Goal: Task Accomplishment & Management: Use online tool/utility

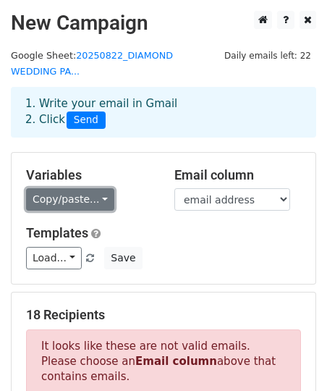
click at [101, 200] on link "Copy/paste..." at bounding box center [70, 199] width 88 height 22
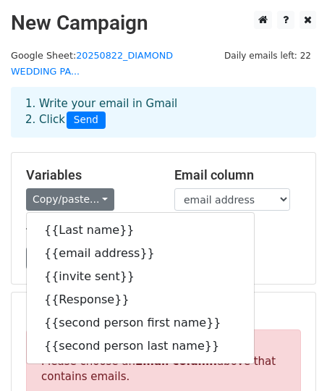
click at [153, 174] on div "Variables Copy/paste... {{Last name}} {{email address}} {{invite sent}} {{Respo…" at bounding box center [89, 189] width 148 height 44
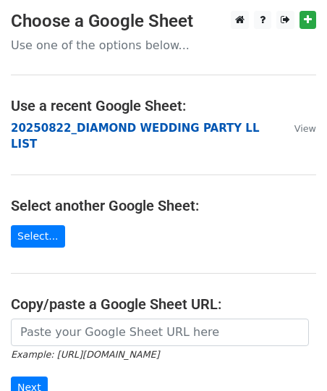
click at [107, 130] on strong "20250822_DIAMOND WEDDING PARTY LL LIST" at bounding box center [135, 137] width 248 height 30
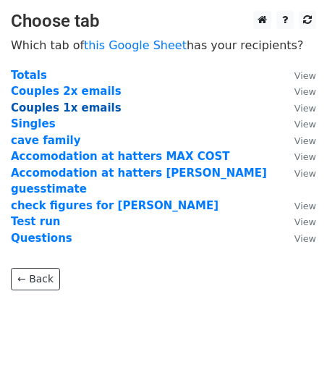
click at [45, 109] on strong "Couples 1x emails" at bounding box center [66, 107] width 111 height 13
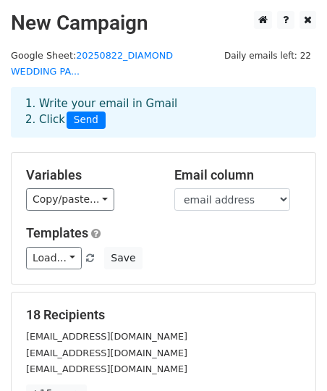
click at [150, 321] on h5 "18 Recipients" at bounding box center [163, 315] width 275 height 16
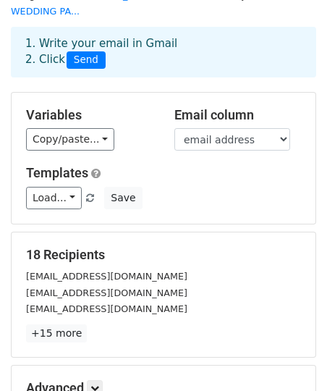
scroll to position [87, 0]
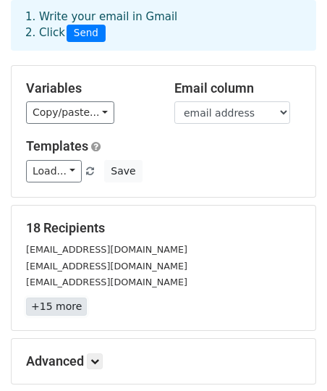
click at [72, 308] on link "+15 more" at bounding box center [56, 306] width 61 height 18
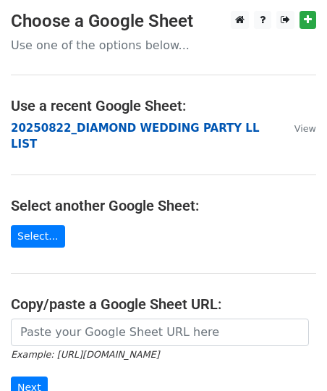
click at [67, 127] on strong "20250822_DIAMOND WEDDING PARTY LL LIST" at bounding box center [135, 137] width 248 height 30
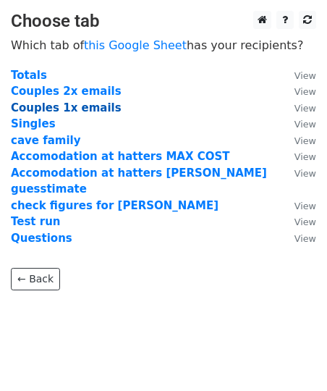
click at [72, 109] on strong "Couples 1x emails" at bounding box center [66, 107] width 111 height 13
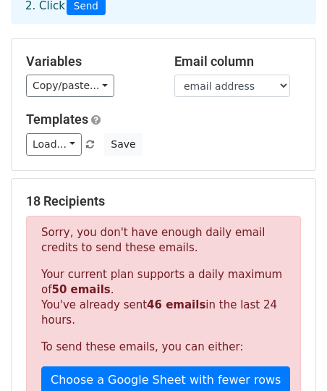
scroll to position [116, 0]
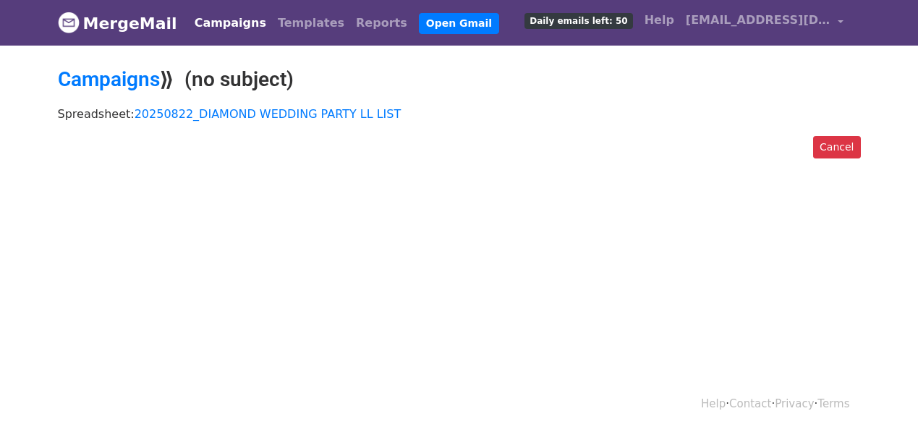
click at [165, 122] on div "Spreadsheet: 20250822_DIAMOND WEDDING PARTY LL LIST" at bounding box center [459, 117] width 825 height 37
click at [169, 113] on link "20250822_DIAMOND WEDDING PARTY LL LIST" at bounding box center [268, 114] width 267 height 14
click at [604, 24] on span "Daily emails left: 50" at bounding box center [579, 21] width 108 height 16
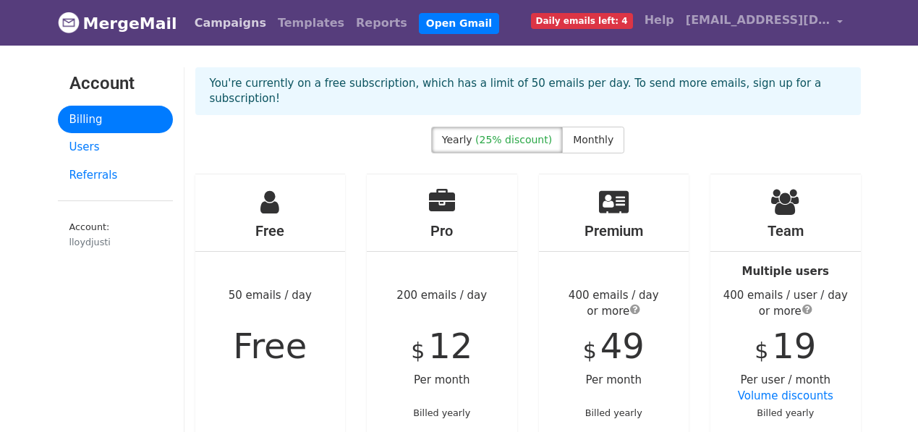
click at [218, 10] on link "Campaigns" at bounding box center [230, 23] width 83 height 29
click at [213, 25] on link "Campaigns" at bounding box center [230, 23] width 83 height 29
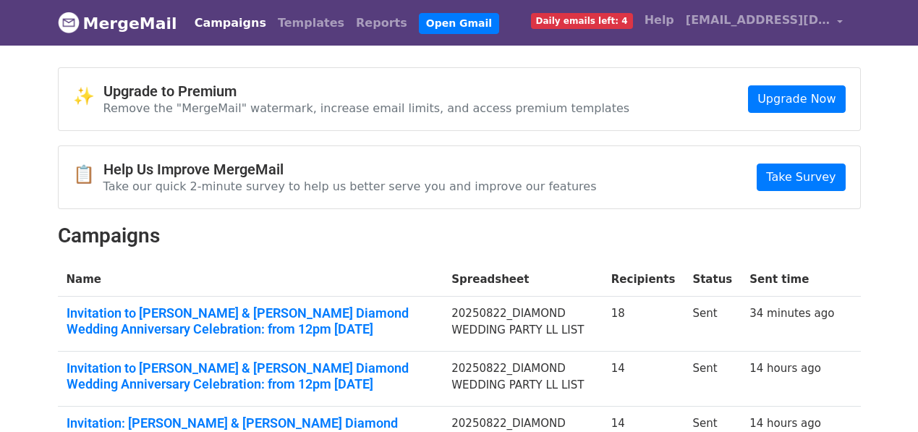
click at [882, 250] on body "MergeMail Campaigns Templates Reports Open Gmail Daily emails left: 4 Help lloy…" at bounding box center [459, 300] width 918 height 601
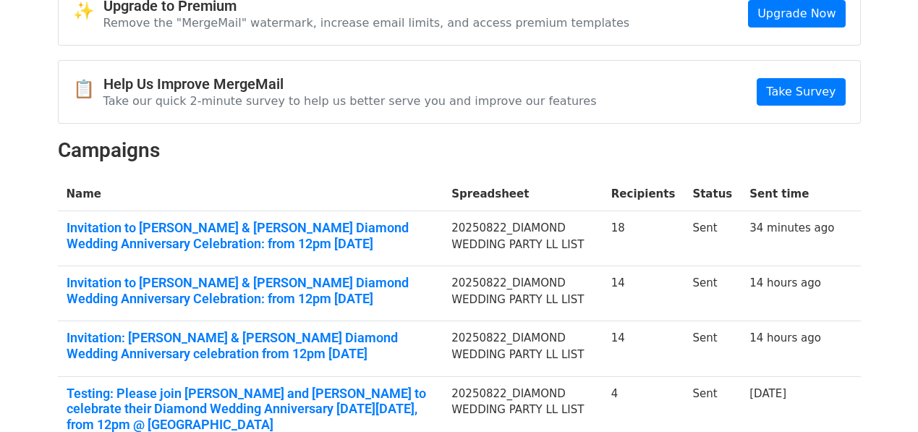
scroll to position [145, 0]
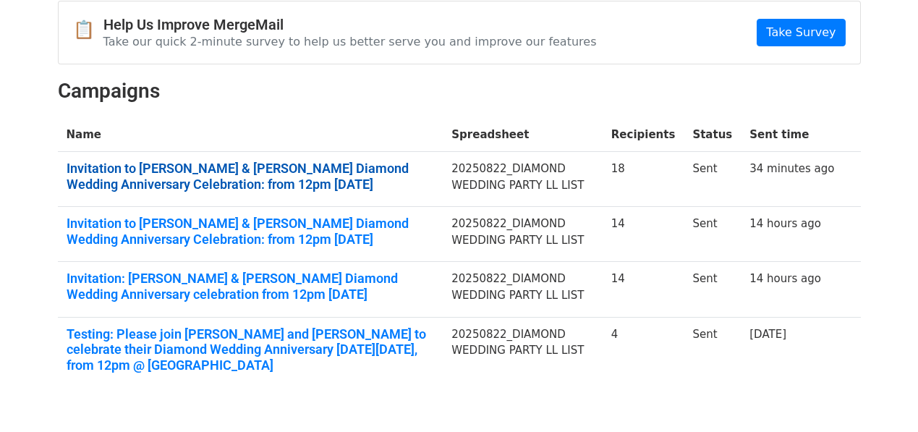
click at [348, 170] on link "Invitation to Peter & Libby's Diamond Wedding Anniversary Celebration: from 12p…" at bounding box center [251, 176] width 368 height 31
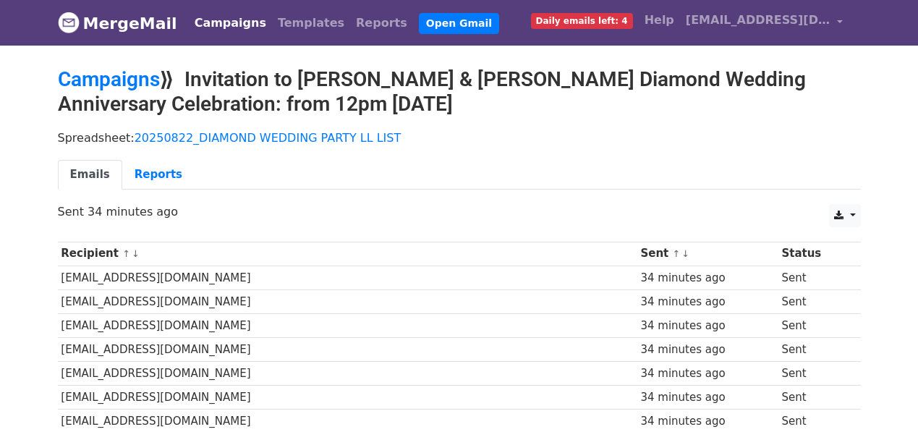
click at [392, 179] on ul "Emails Reports" at bounding box center [459, 175] width 803 height 30
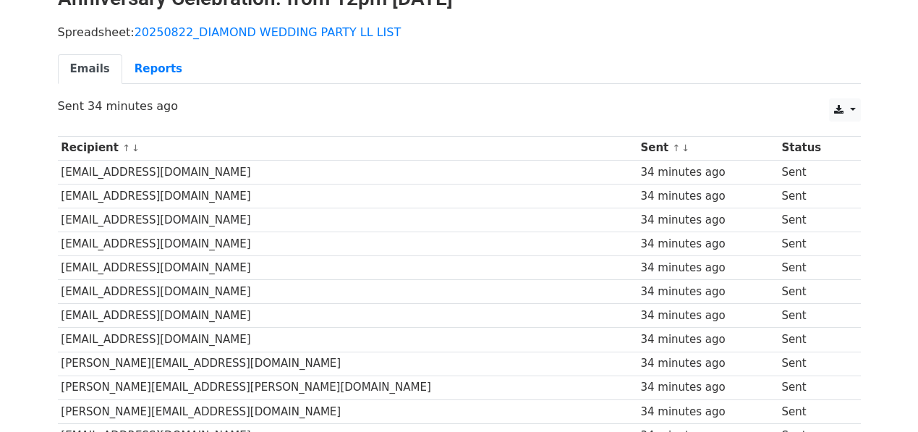
scroll to position [75, 0]
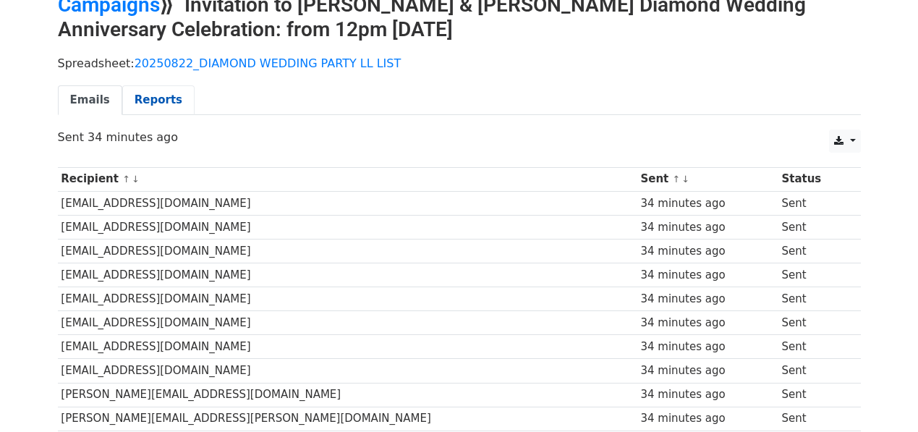
click at [155, 103] on link "Reports" at bounding box center [158, 100] width 72 height 30
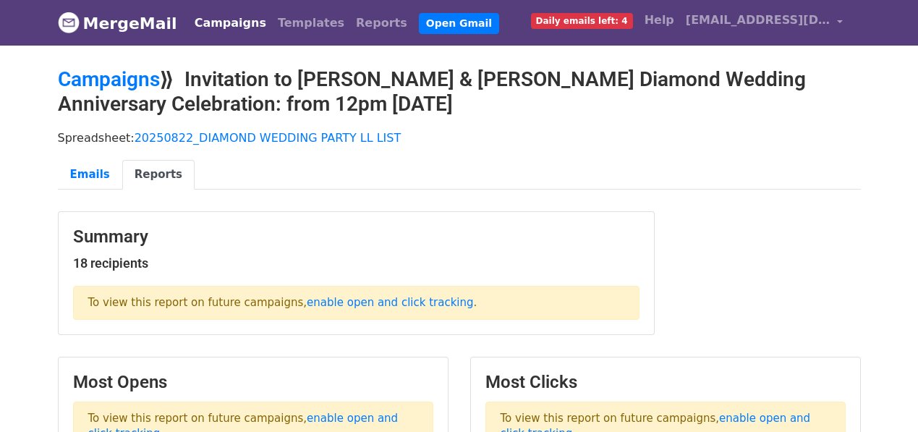
click at [446, 177] on ul "Emails Reports" at bounding box center [459, 175] width 803 height 30
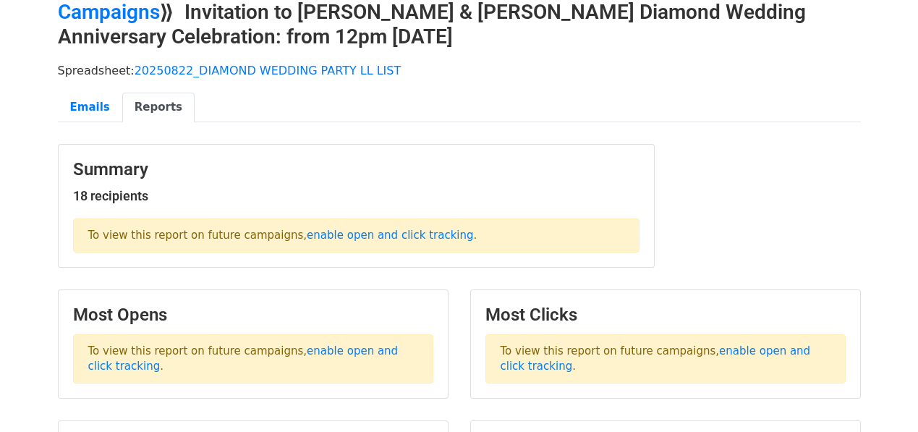
scroll to position [64, 0]
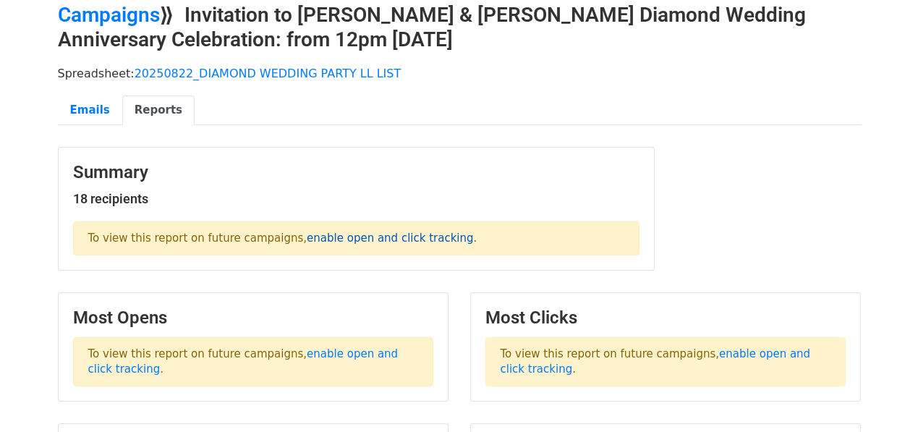
click at [394, 238] on link "enable open and click tracking" at bounding box center [390, 238] width 166 height 13
click at [148, 19] on link "Campaigns" at bounding box center [109, 15] width 102 height 24
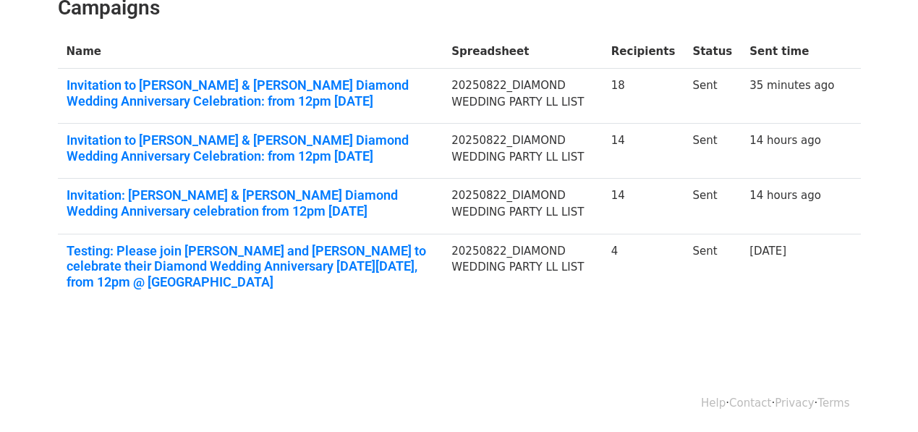
scroll to position [229, 0]
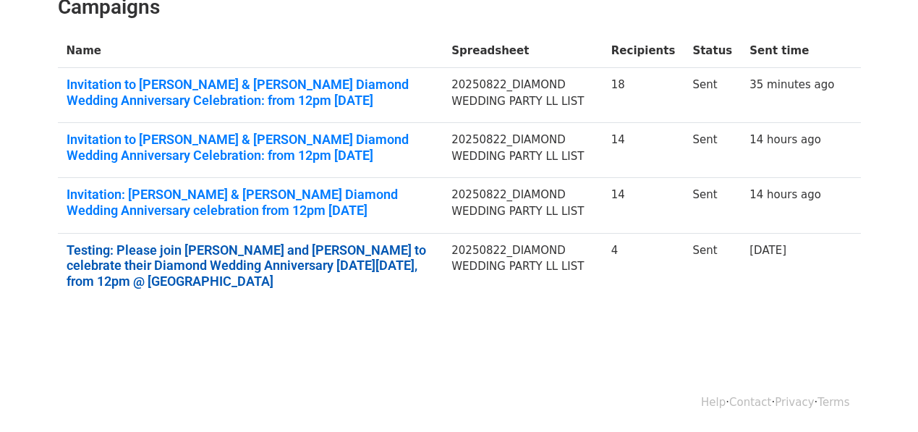
click at [277, 257] on link "Testing: Please join Peter and Libby to celebrate their Diamond Wedding Anniver…" at bounding box center [251, 265] width 368 height 47
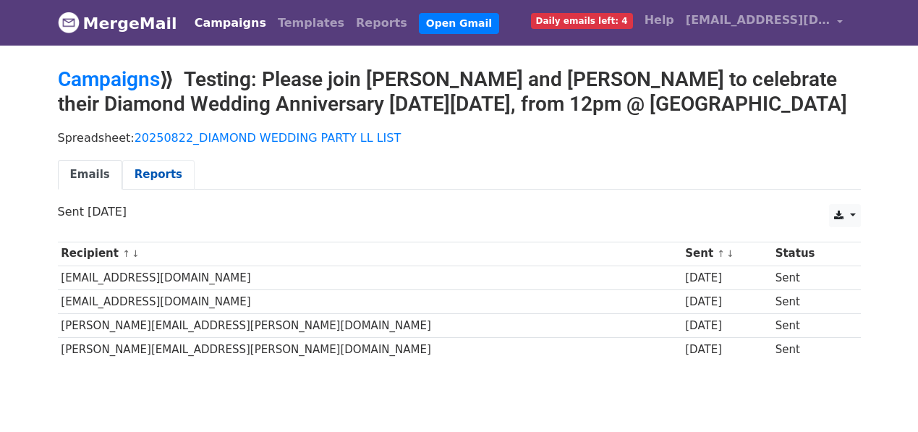
click at [151, 169] on link "Reports" at bounding box center [158, 175] width 72 height 30
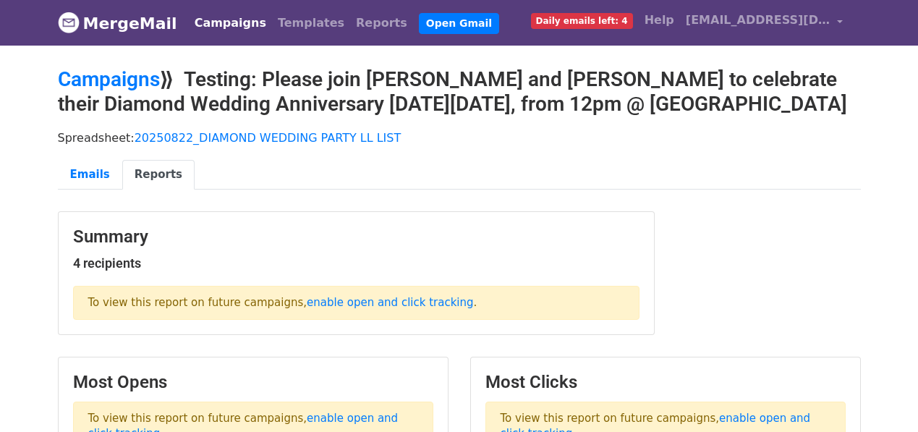
click at [494, 160] on ul "Emails Reports" at bounding box center [459, 175] width 803 height 30
